Goal: Find specific page/section: Find specific page/section

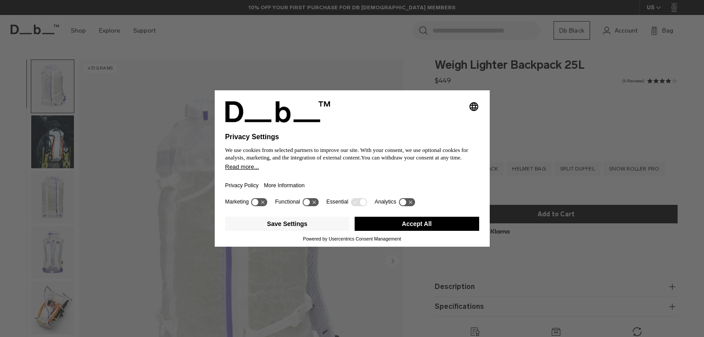
click at [396, 220] on button "Accept All" at bounding box center [417, 223] width 125 height 14
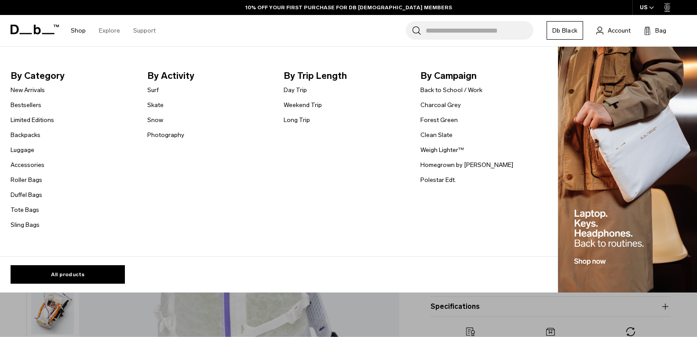
click at [77, 29] on link "Shop" at bounding box center [78, 30] width 15 height 31
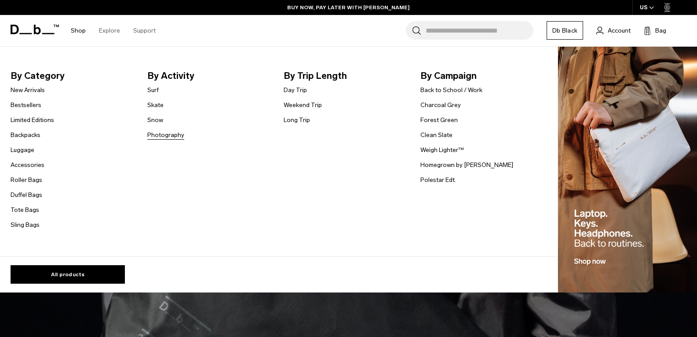
click at [172, 135] on link "Photography" at bounding box center [165, 134] width 37 height 9
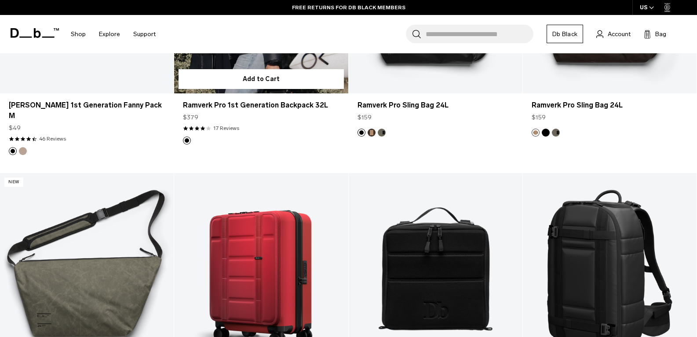
scroll to position [1460, 0]
